Goal: Information Seeking & Learning: Understand process/instructions

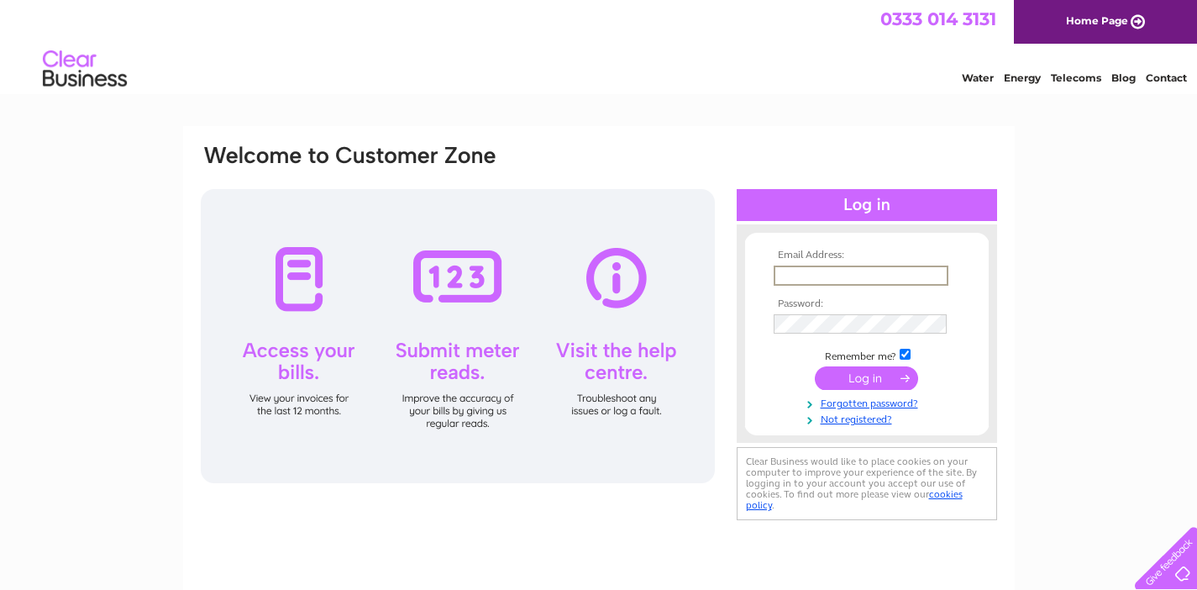
type input "merlyn.b.bignell@gmail.com"
click at [866, 376] on input "submit" at bounding box center [866, 378] width 103 height 24
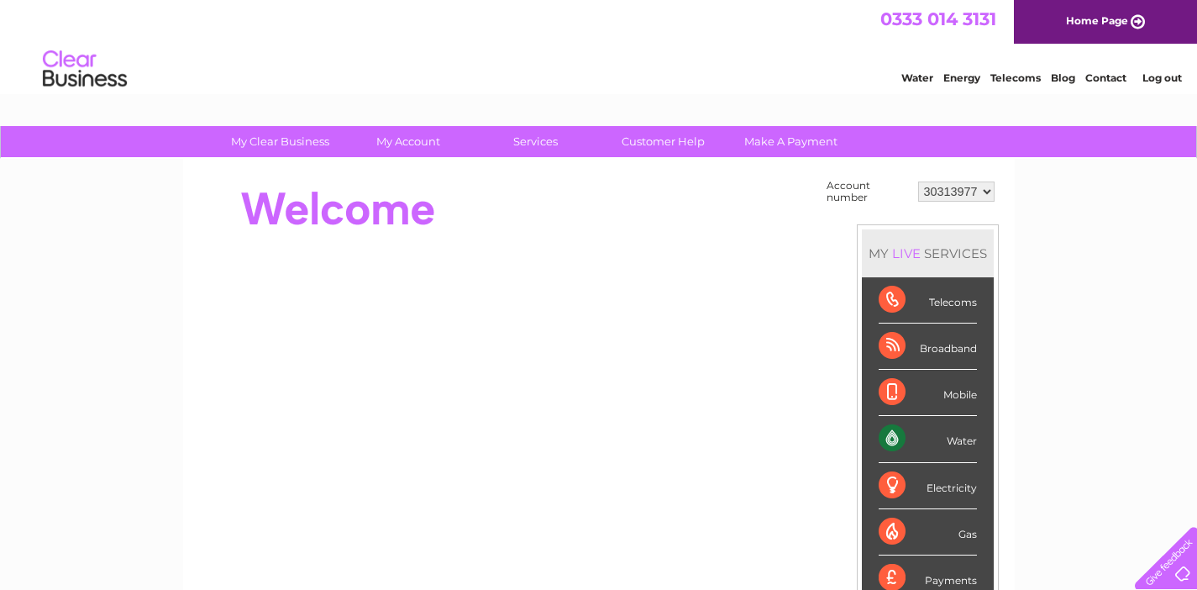
click at [890, 433] on div "Water" at bounding box center [928, 439] width 98 height 46
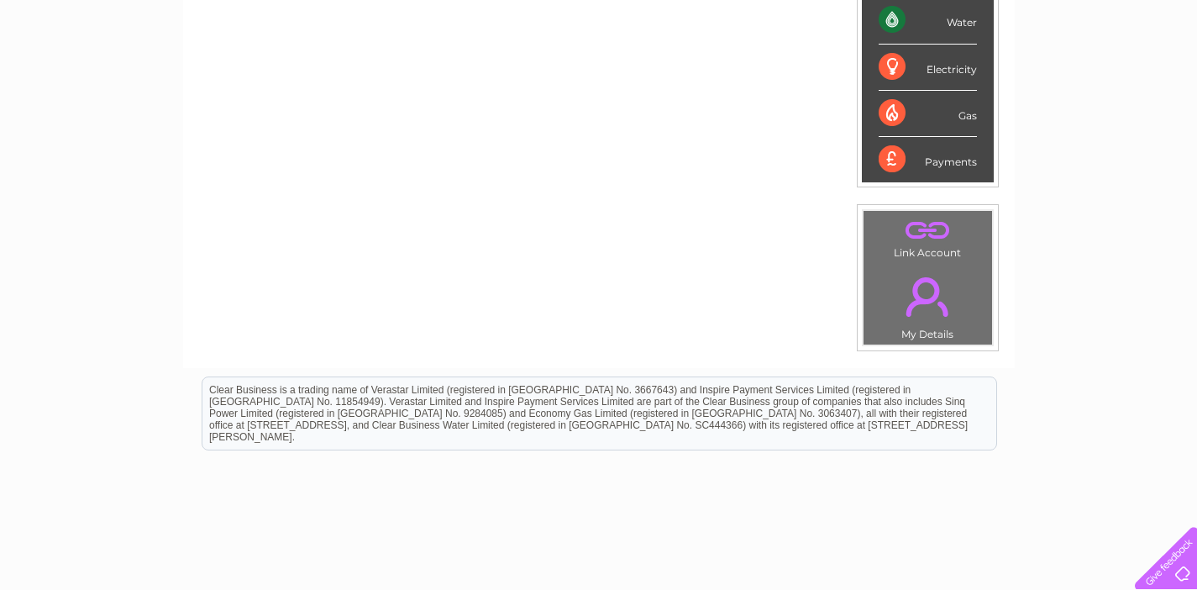
scroll to position [274, 0]
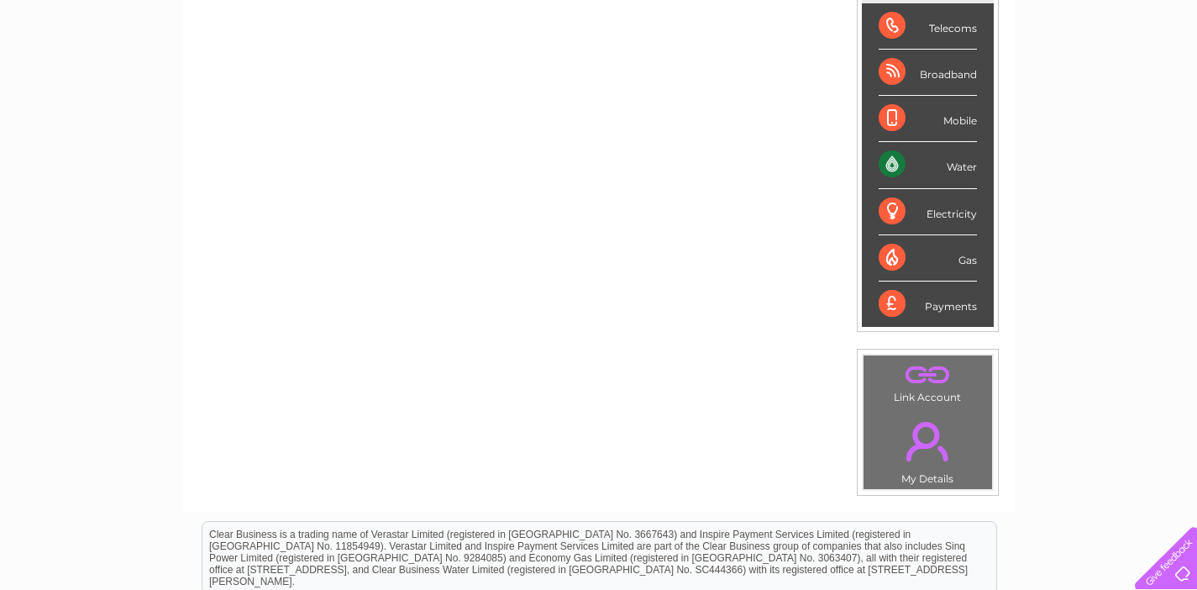
click at [966, 165] on div "Water" at bounding box center [928, 165] width 98 height 46
click at [894, 160] on div "Water" at bounding box center [928, 165] width 98 height 46
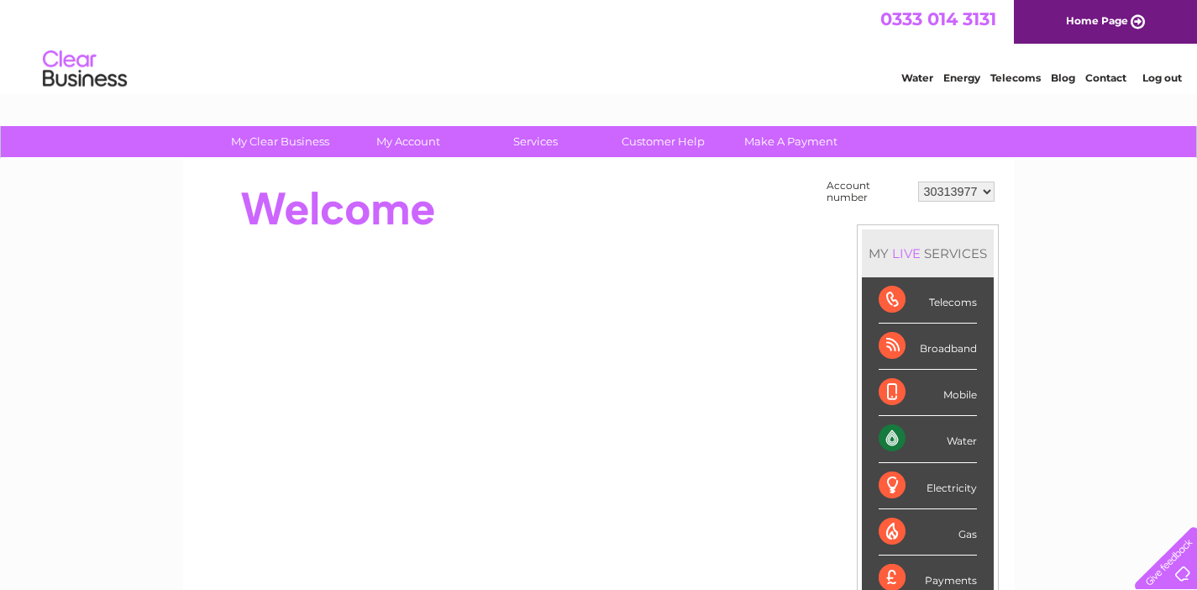
scroll to position [0, 0]
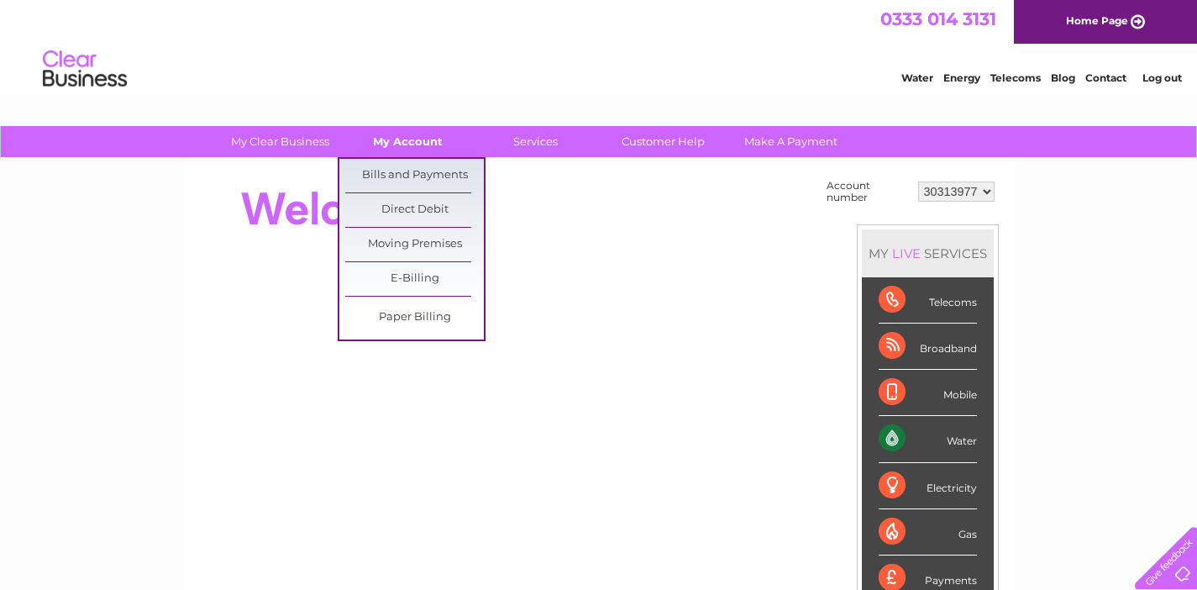
click at [397, 144] on link "My Account" at bounding box center [408, 141] width 139 height 31
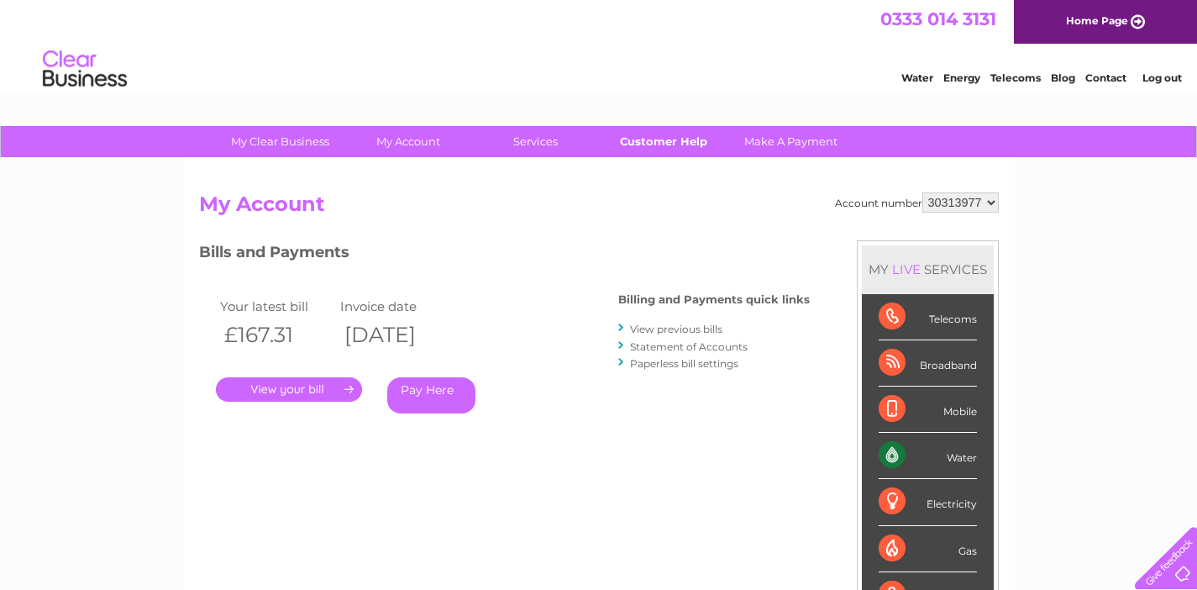
click at [661, 139] on link "Customer Help" at bounding box center [663, 141] width 139 height 31
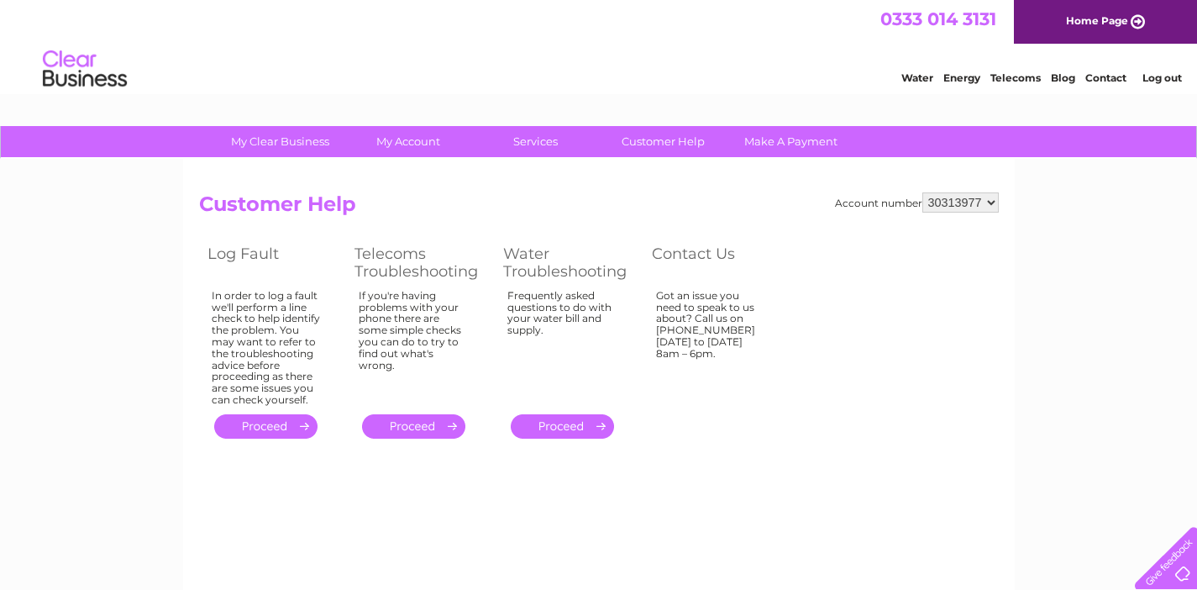
click at [566, 414] on link "." at bounding box center [562, 426] width 103 height 24
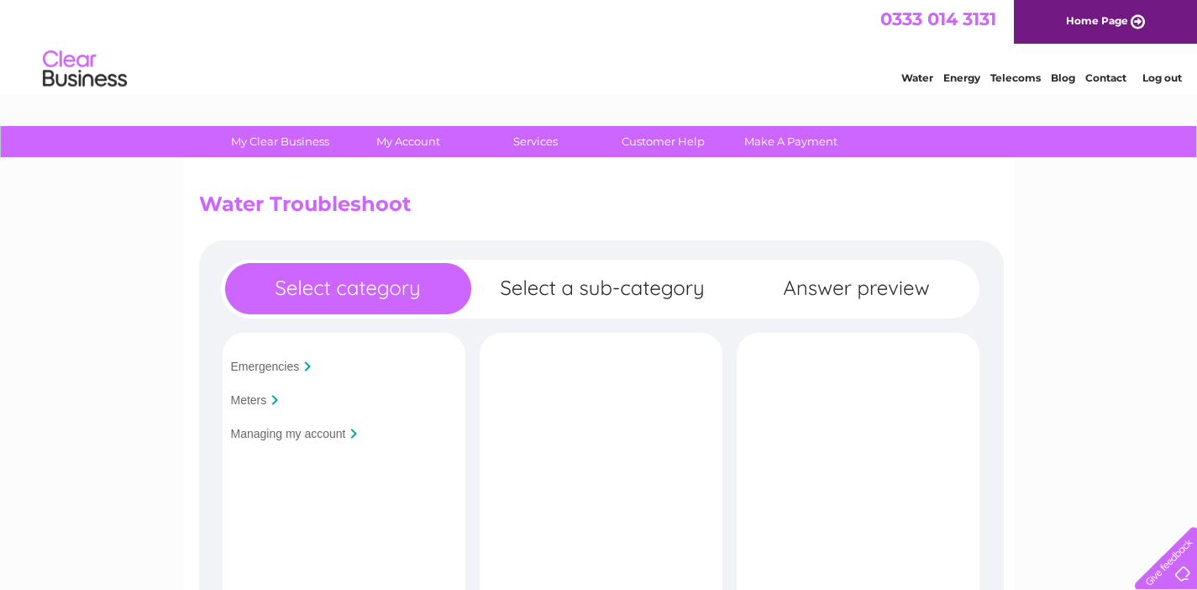
click at [258, 401] on input "Meters" at bounding box center [249, 399] width 36 height 13
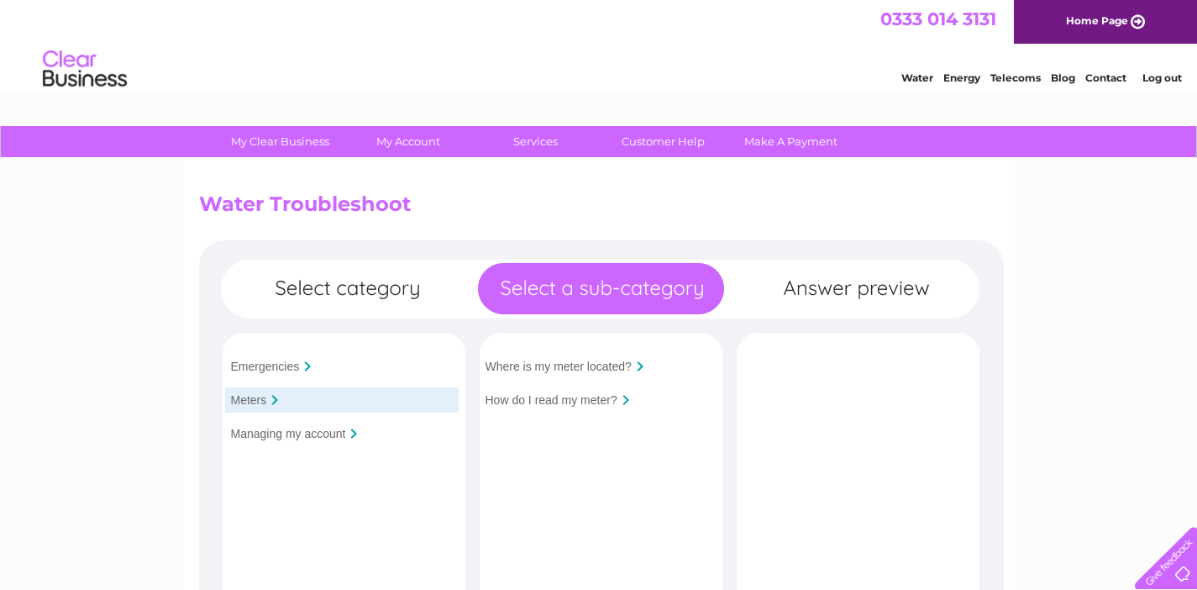
click at [601, 401] on input "How do I read my meter?" at bounding box center [552, 399] width 132 height 13
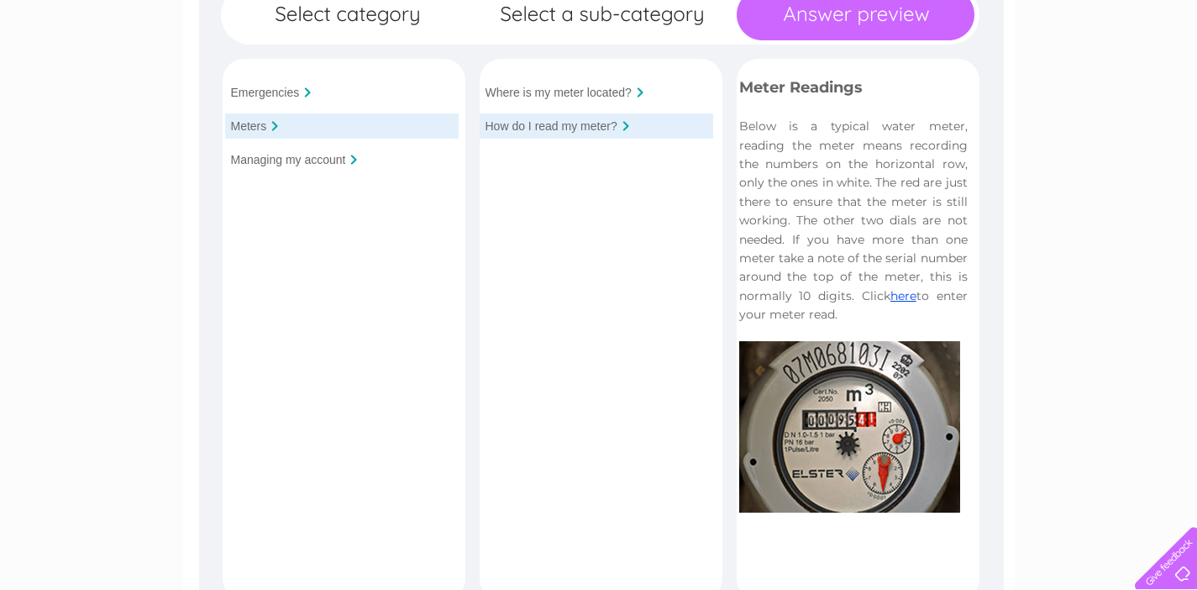
scroll to position [276, 0]
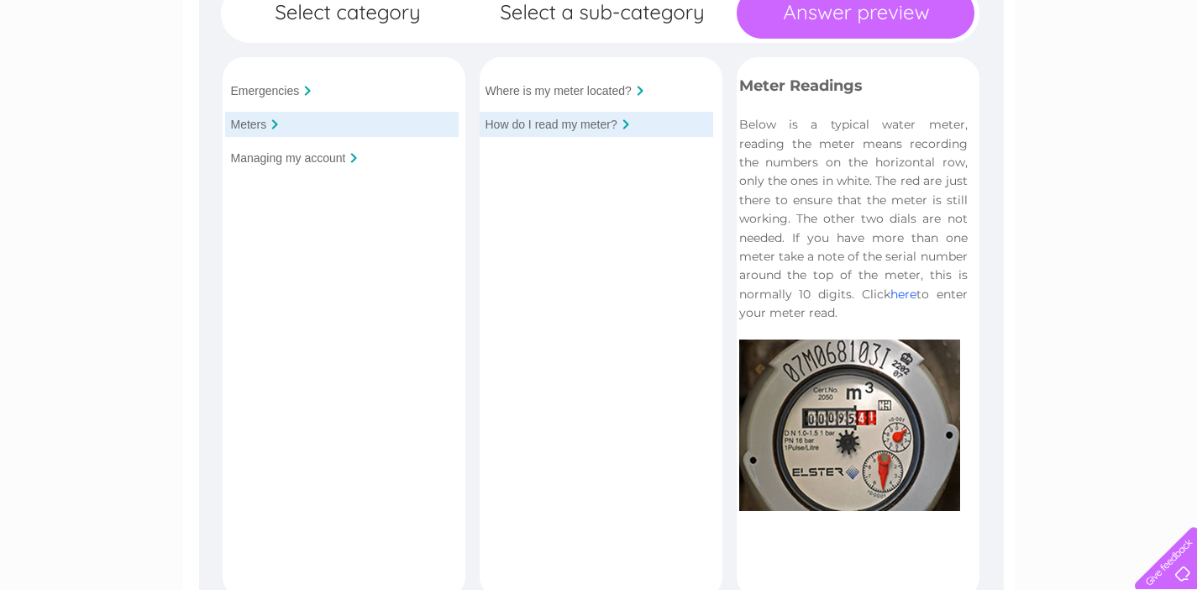
click at [905, 288] on link "here" at bounding box center [903, 293] width 26 height 15
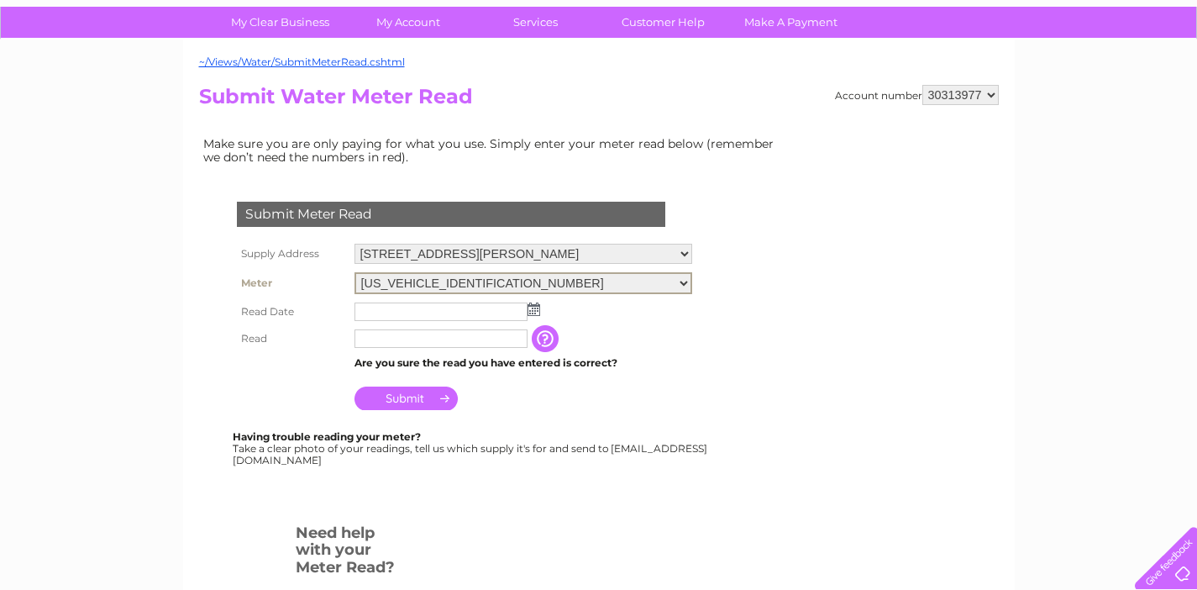
scroll to position [81, 0]
